Goal: Task Accomplishment & Management: Manage account settings

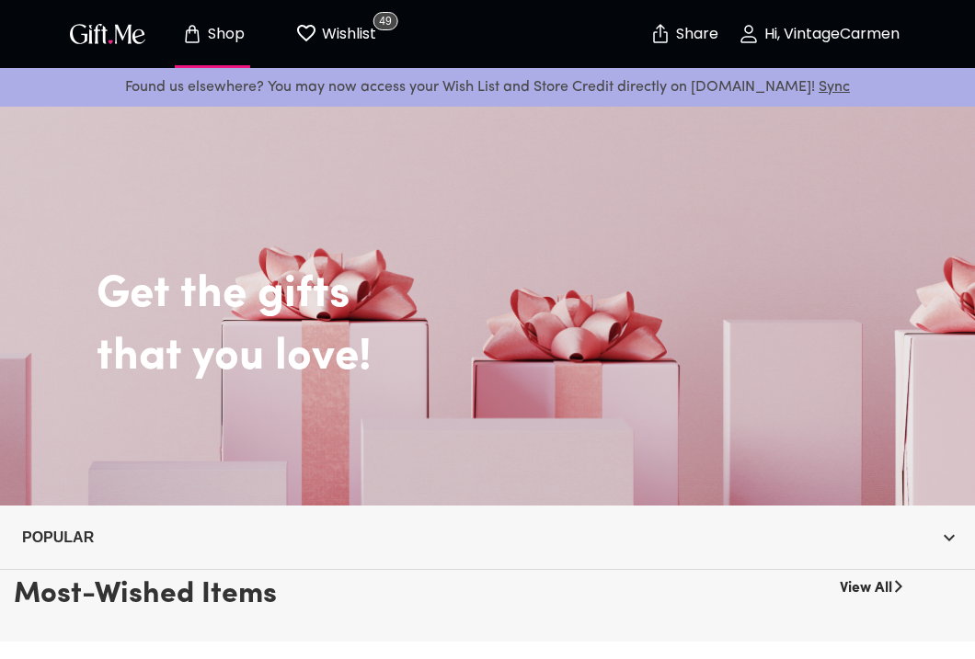
click at [348, 33] on p "Wishlist" at bounding box center [346, 34] width 59 height 24
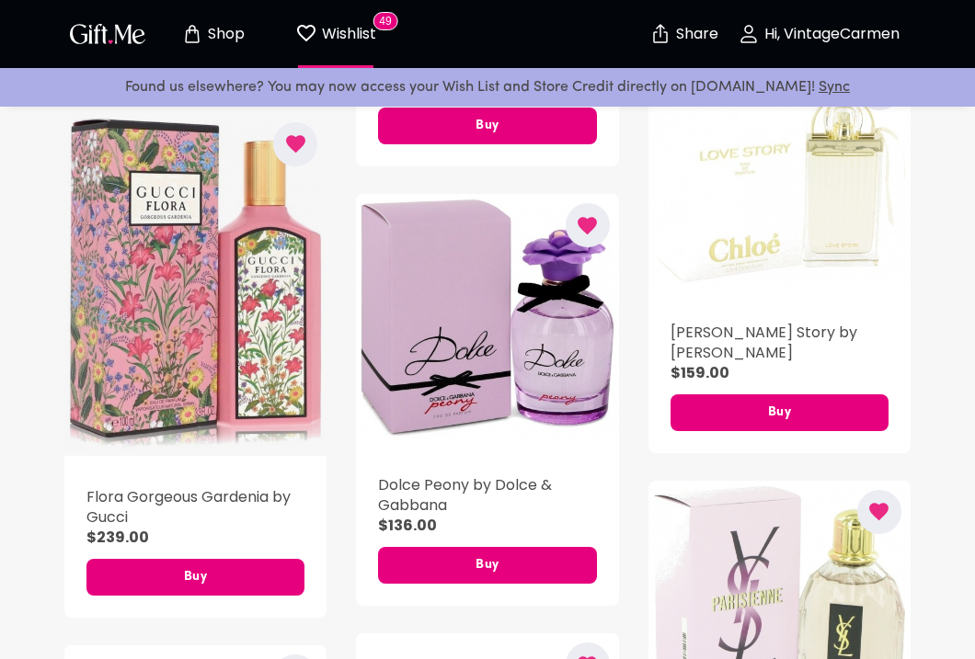
scroll to position [1265, 0]
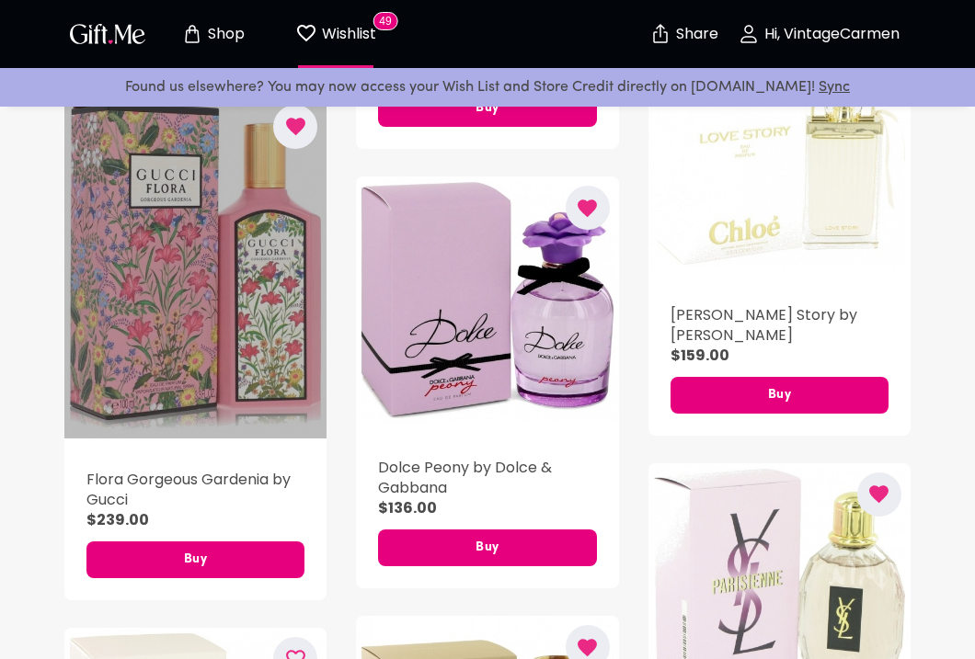
click at [168, 322] on div "button" at bounding box center [195, 267] width 262 height 343
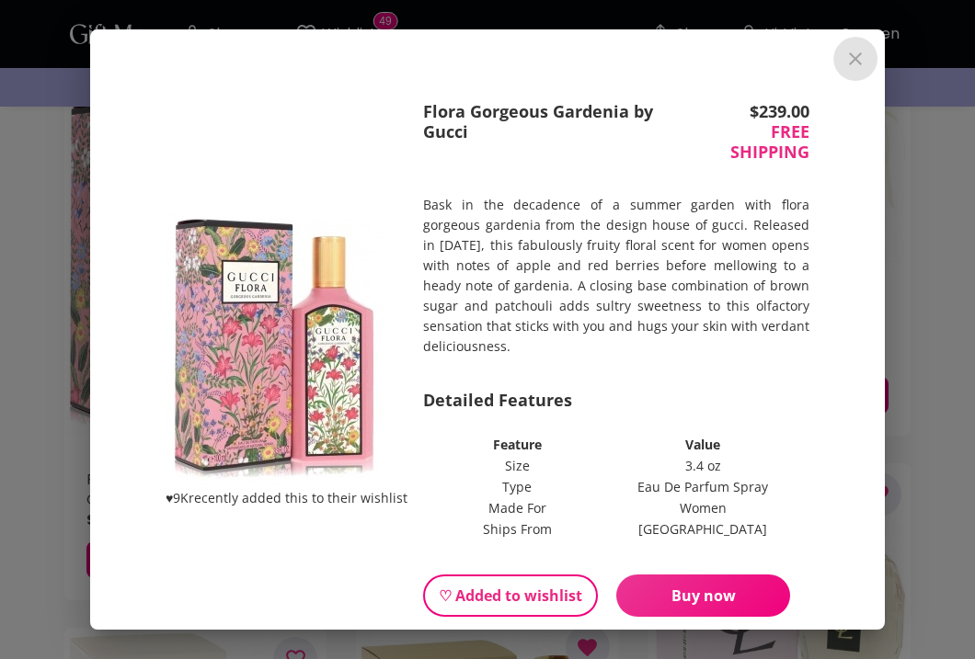
click at [862, 60] on icon "close" at bounding box center [855, 59] width 22 height 22
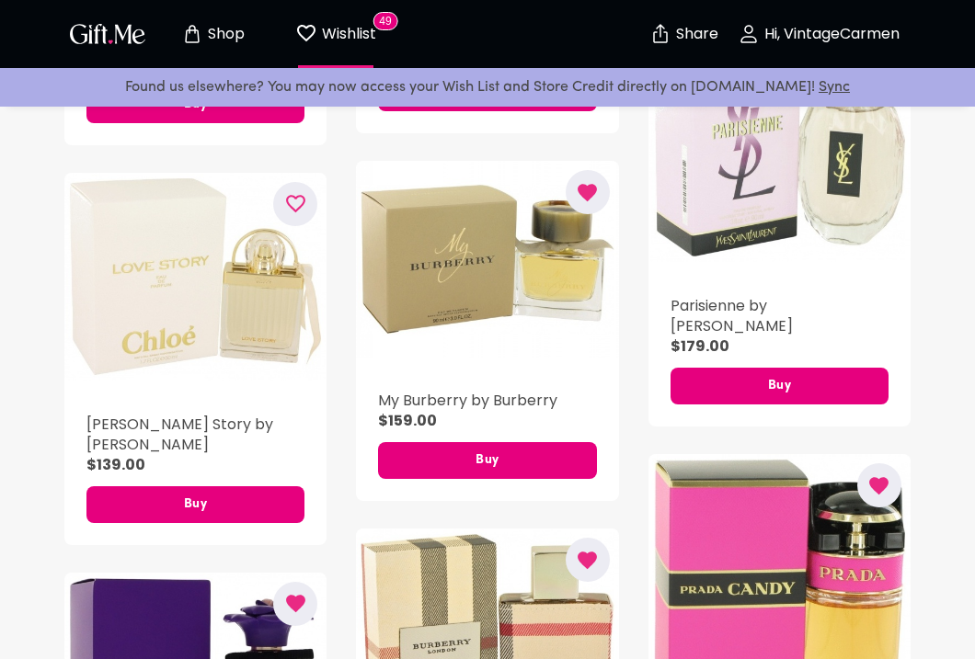
scroll to position [1735, 0]
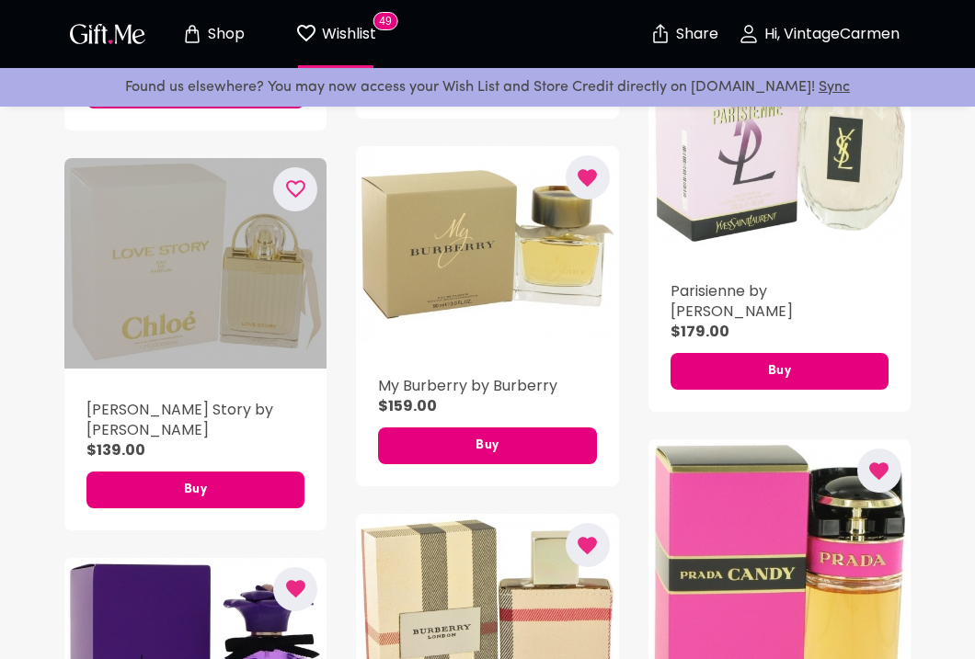
click at [265, 307] on div "button" at bounding box center [195, 263] width 262 height 211
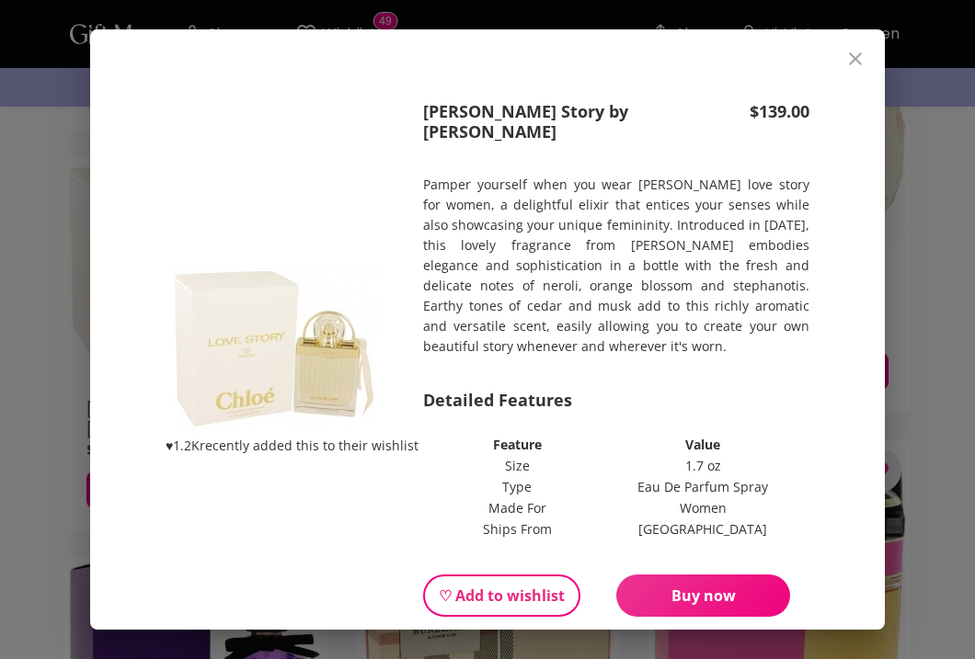
click at [858, 71] on button "close" at bounding box center [855, 59] width 44 height 44
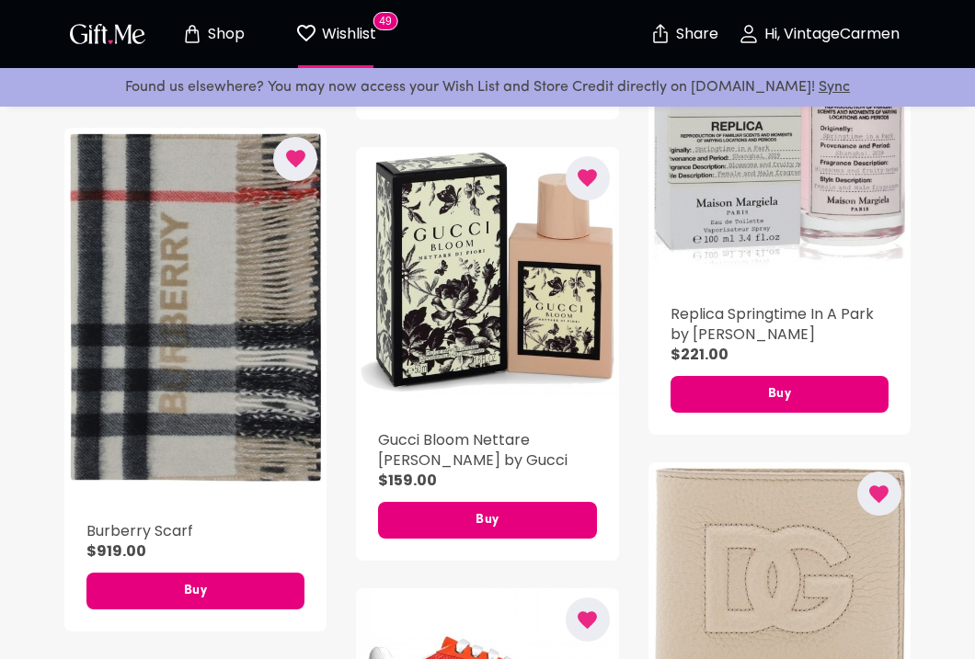
scroll to position [3873, 0]
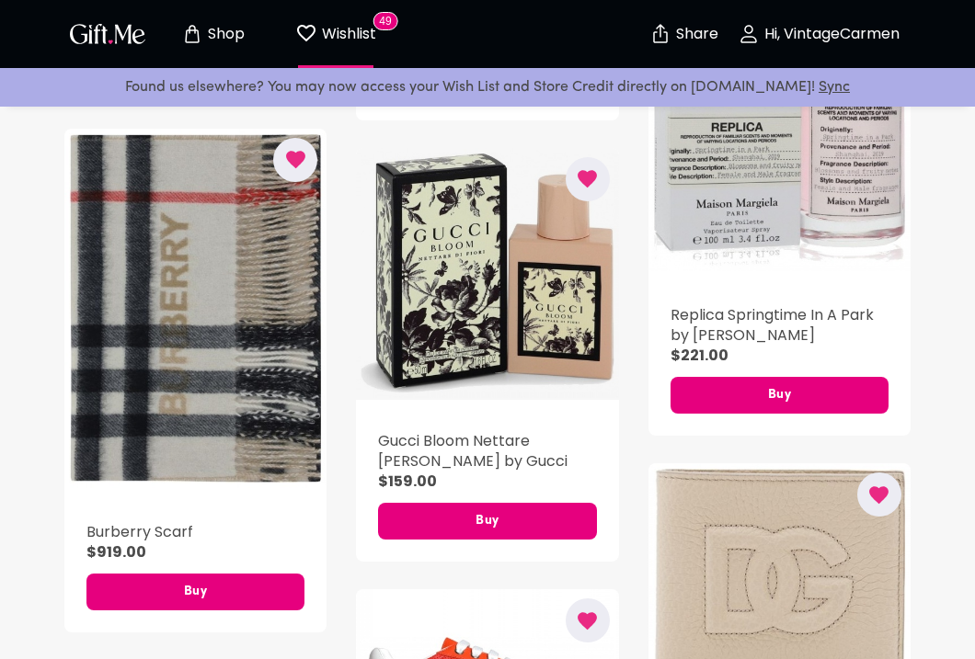
click at [418, 184] on div "button" at bounding box center [487, 274] width 262 height 253
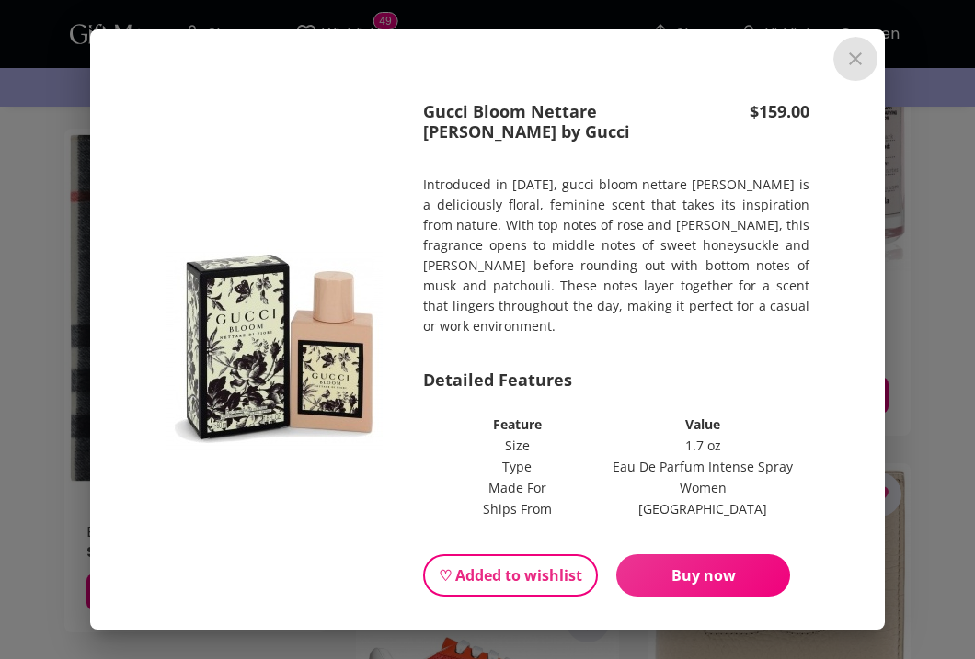
click at [859, 72] on button "close" at bounding box center [855, 59] width 44 height 44
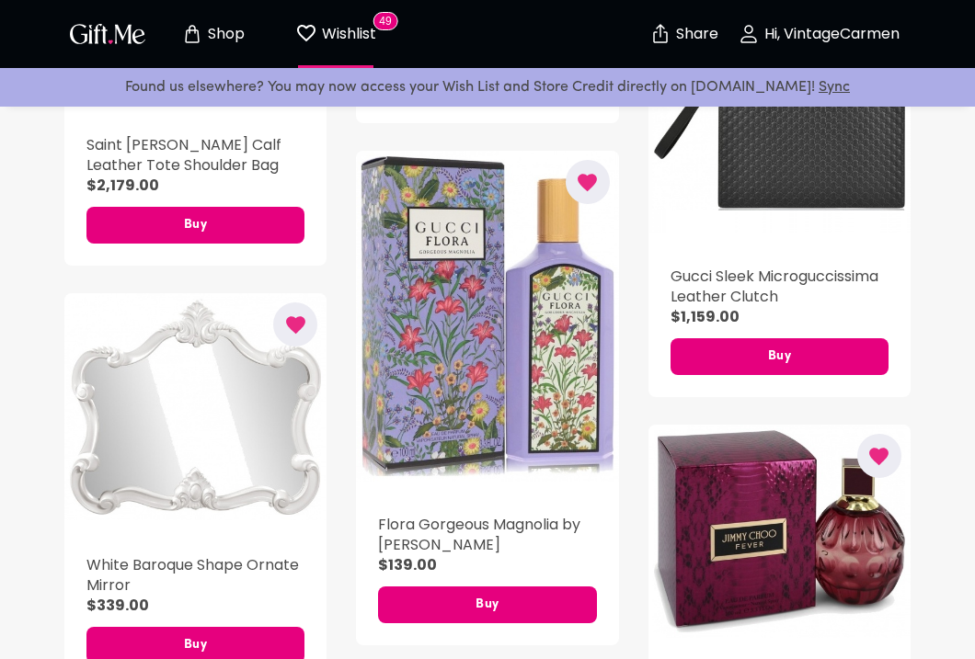
scroll to position [4713, 0]
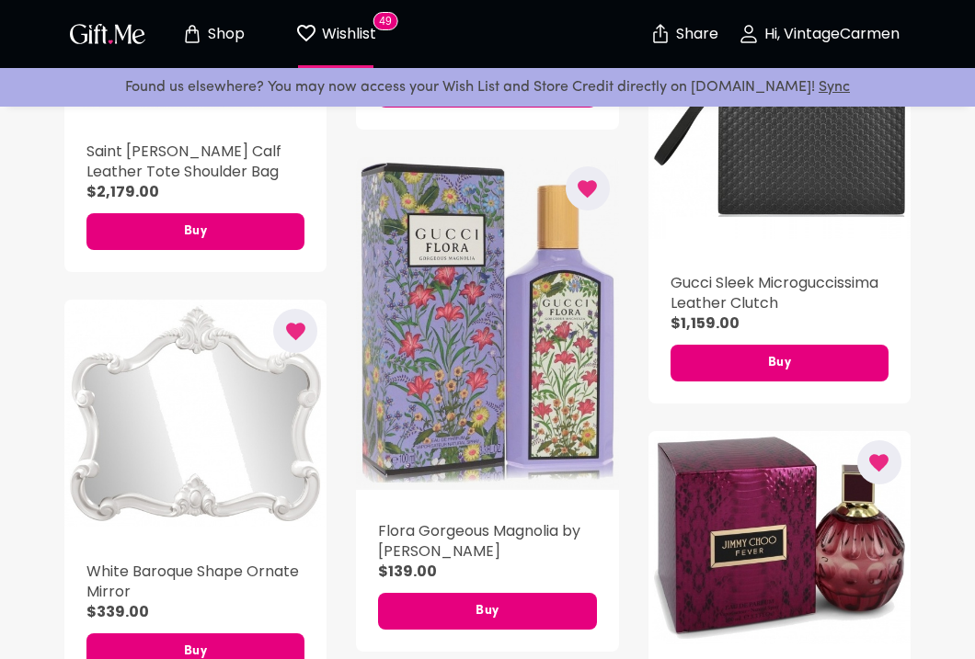
click at [503, 388] on div "button" at bounding box center [487, 323] width 262 height 333
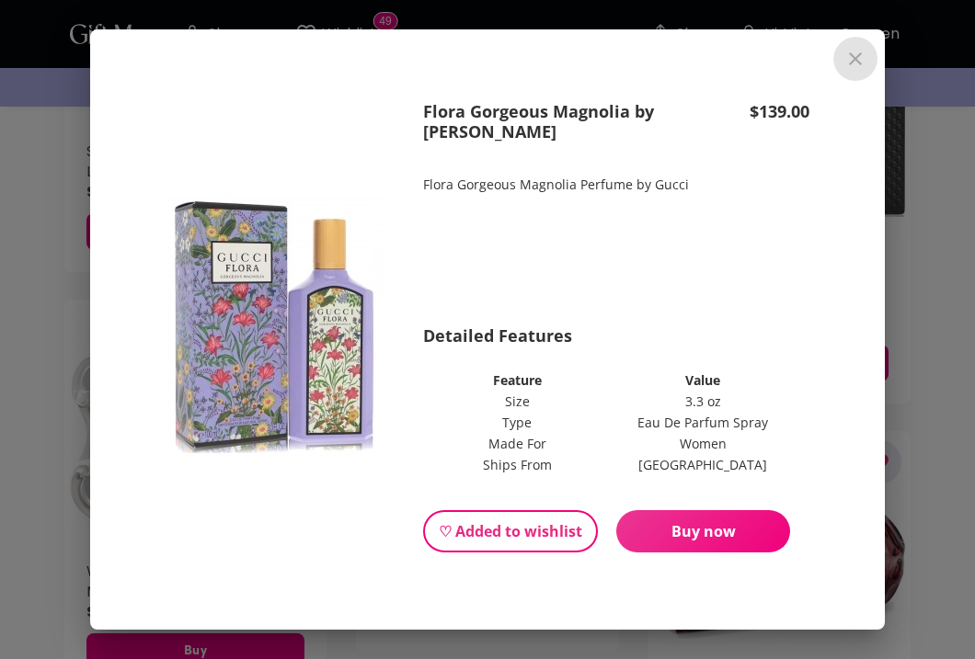
click at [844, 51] on icon "close" at bounding box center [855, 59] width 22 height 22
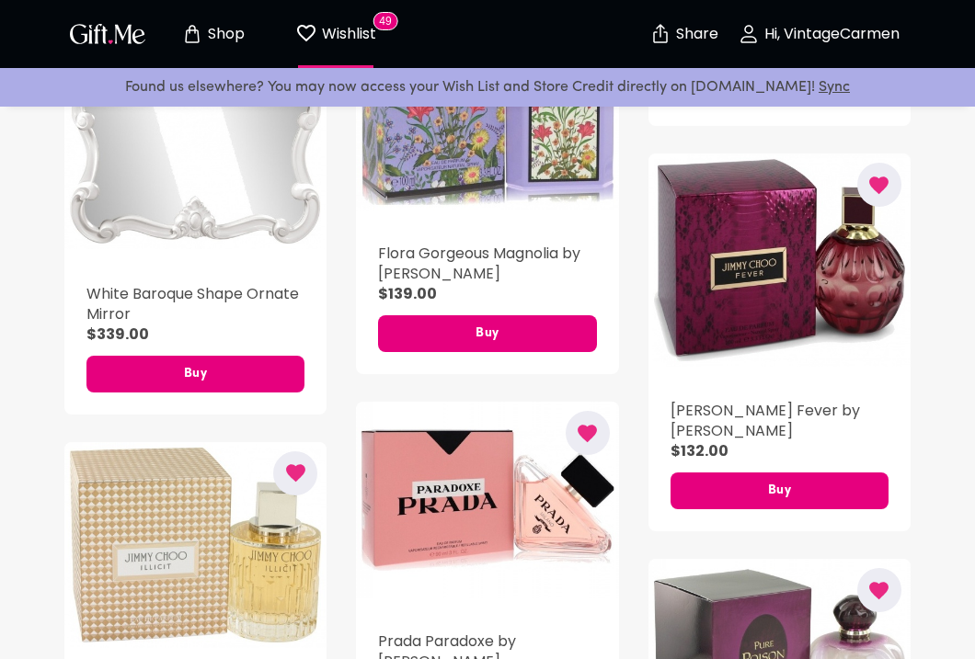
scroll to position [4995, 0]
